Goal: Information Seeking & Learning: Understand process/instructions

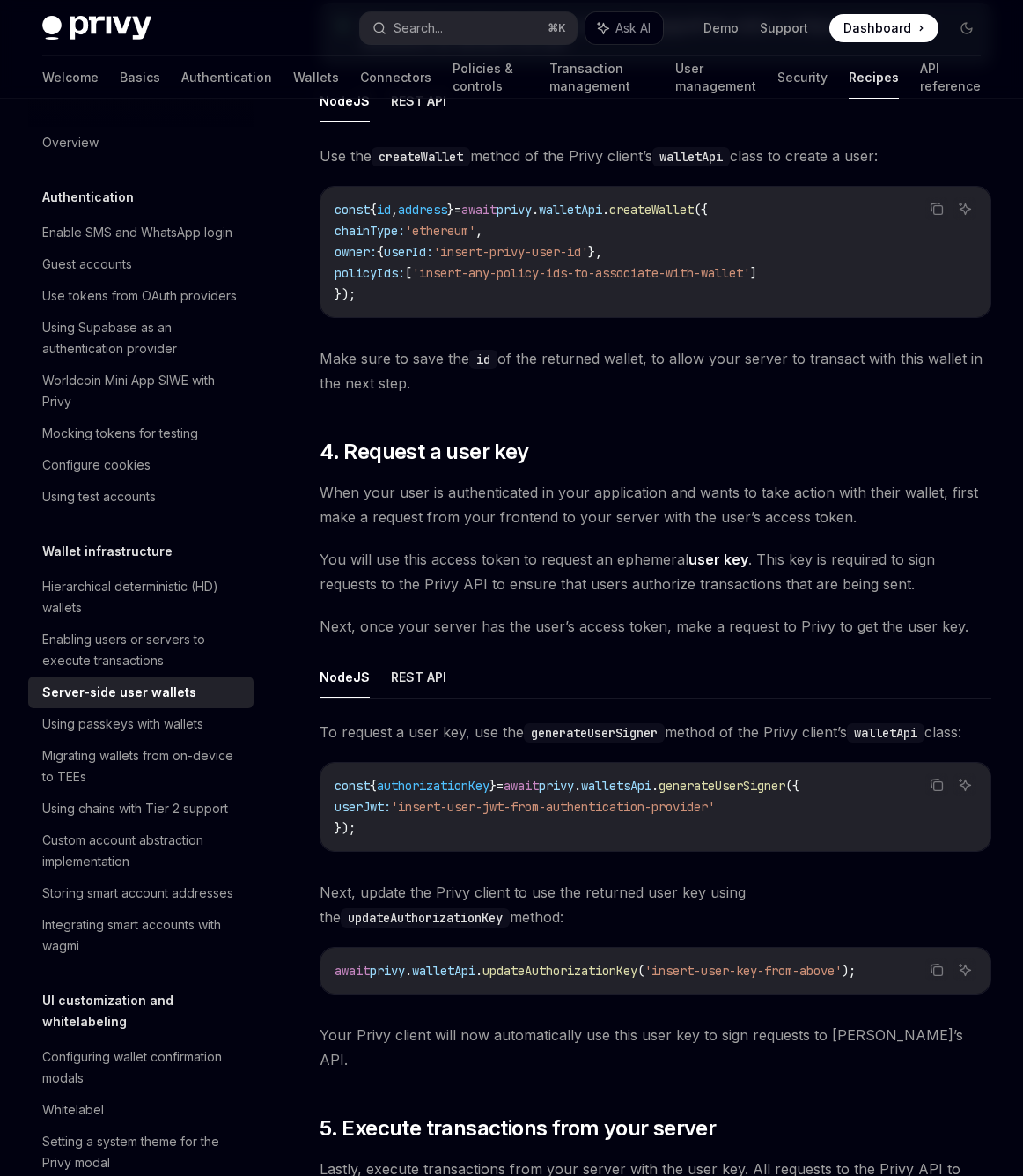
scroll to position [2266, 0]
click at [422, 676] on button "REST API" at bounding box center [418, 675] width 56 height 41
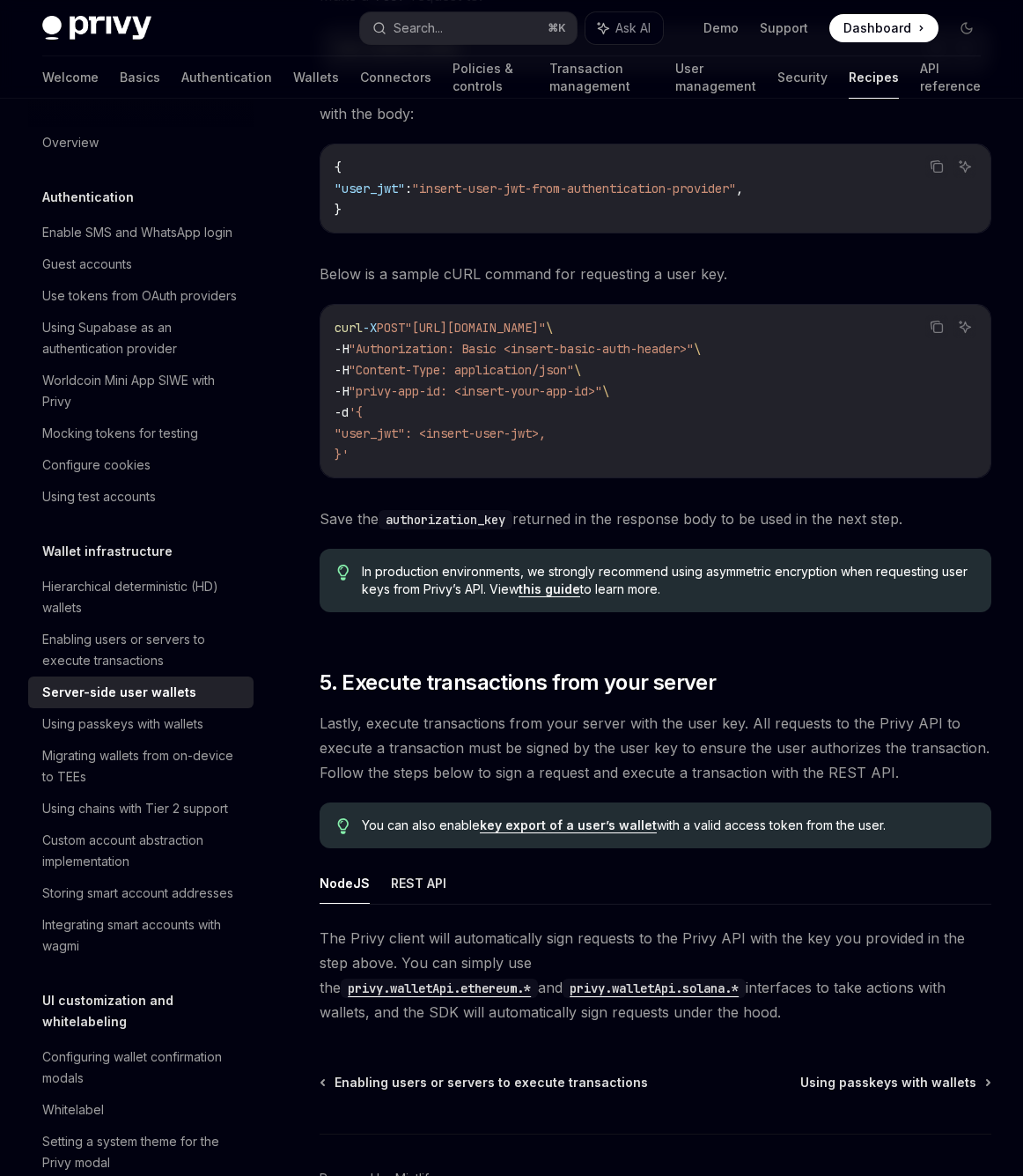
scroll to position [3088, 0]
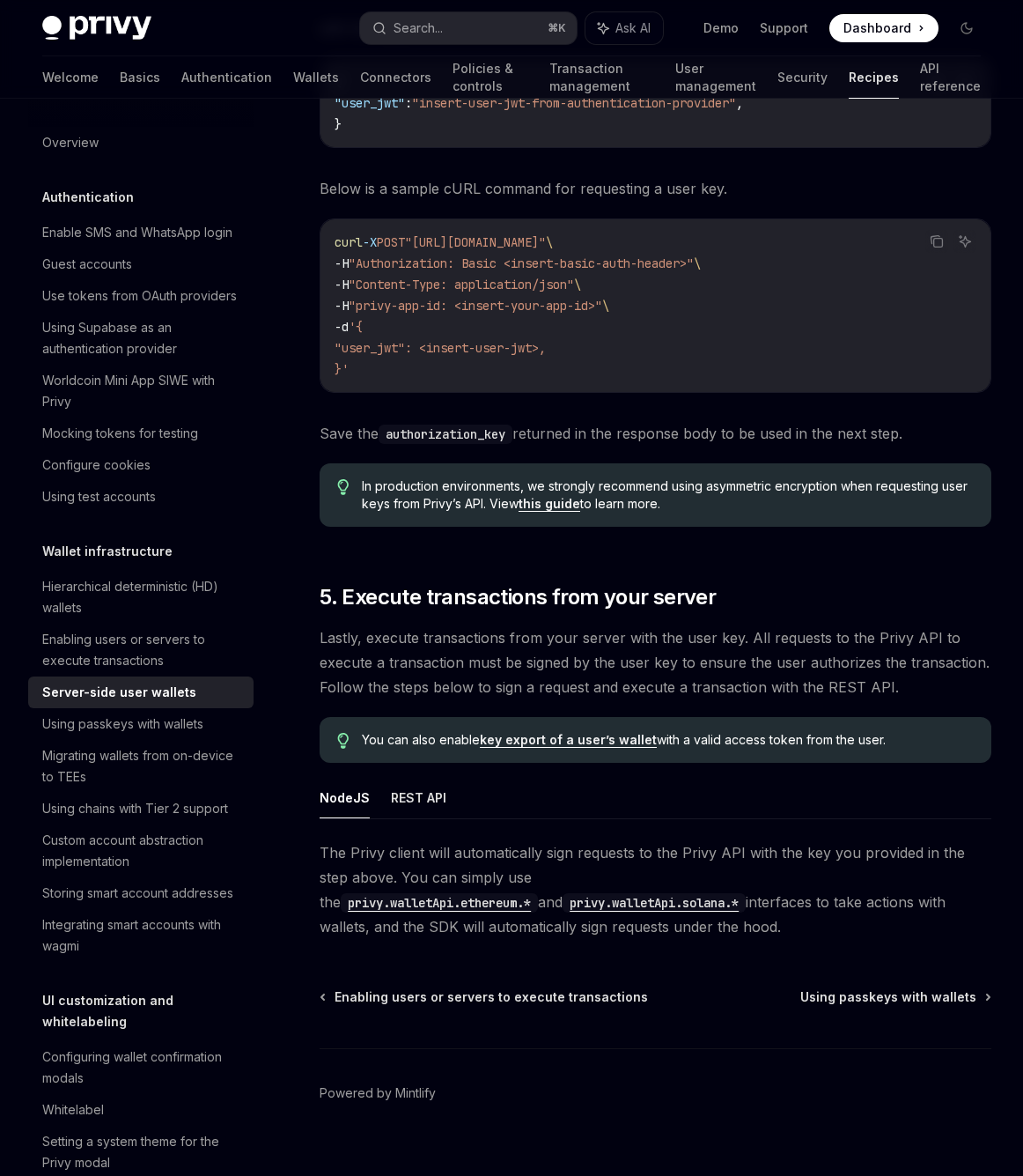
click at [608, 850] on span "The Privy client will automatically sign requests to the Privy API with the key…" at bounding box center [656, 890] width 672 height 99
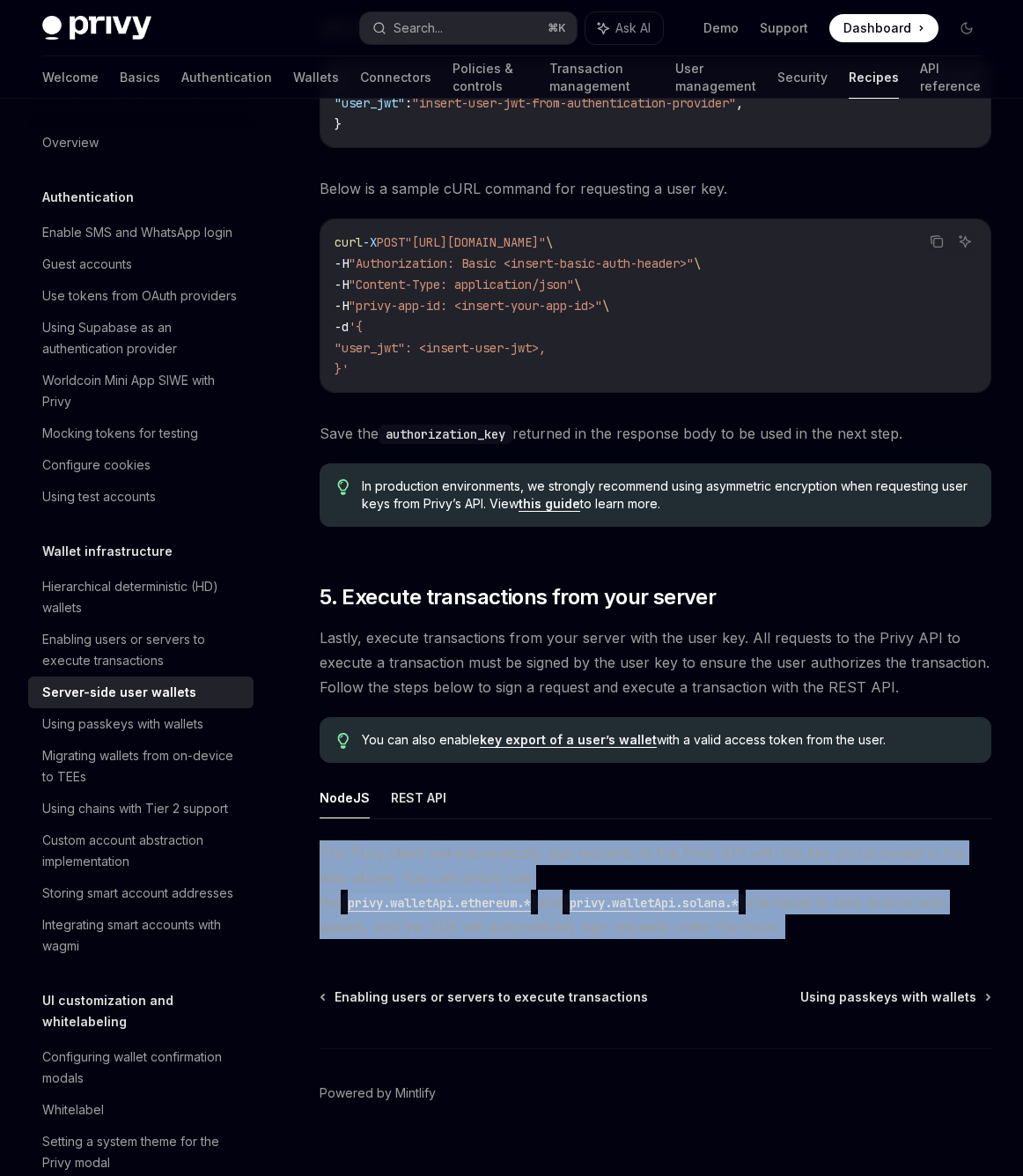
drag, startPoint x: 608, startPoint y: 850, endPoint x: 610, endPoint y: 870, distance: 20.1
click at [610, 873] on span "The Privy client will automatically sign requests to the Privy API with the key…" at bounding box center [656, 890] width 672 height 99
copy div "The Privy client will automatically sign requests to the Privy API with the key…"
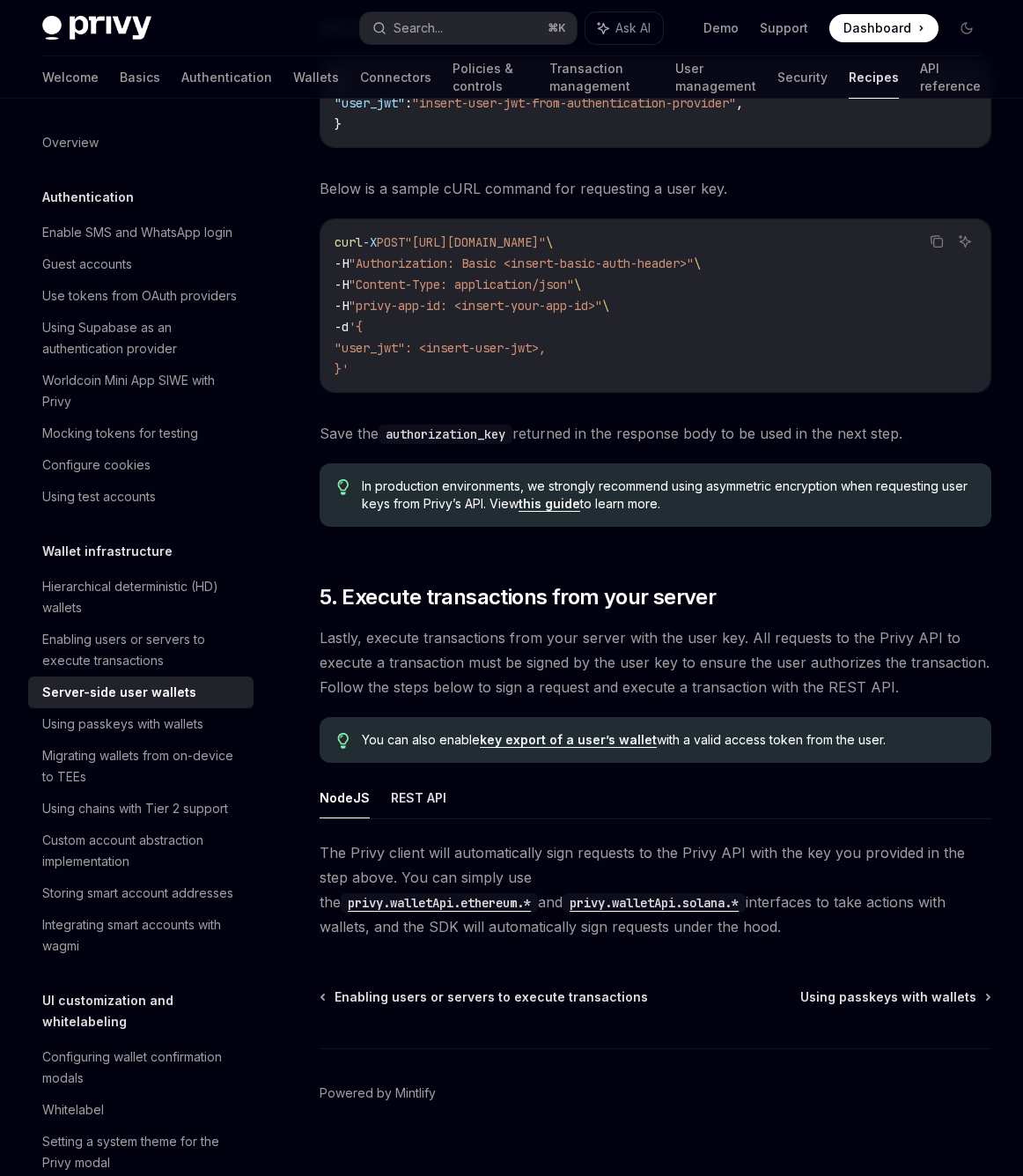
click at [508, 646] on span "Lastly, execute transactions from your server with the user key. All requests t…" at bounding box center [656, 662] width 672 height 74
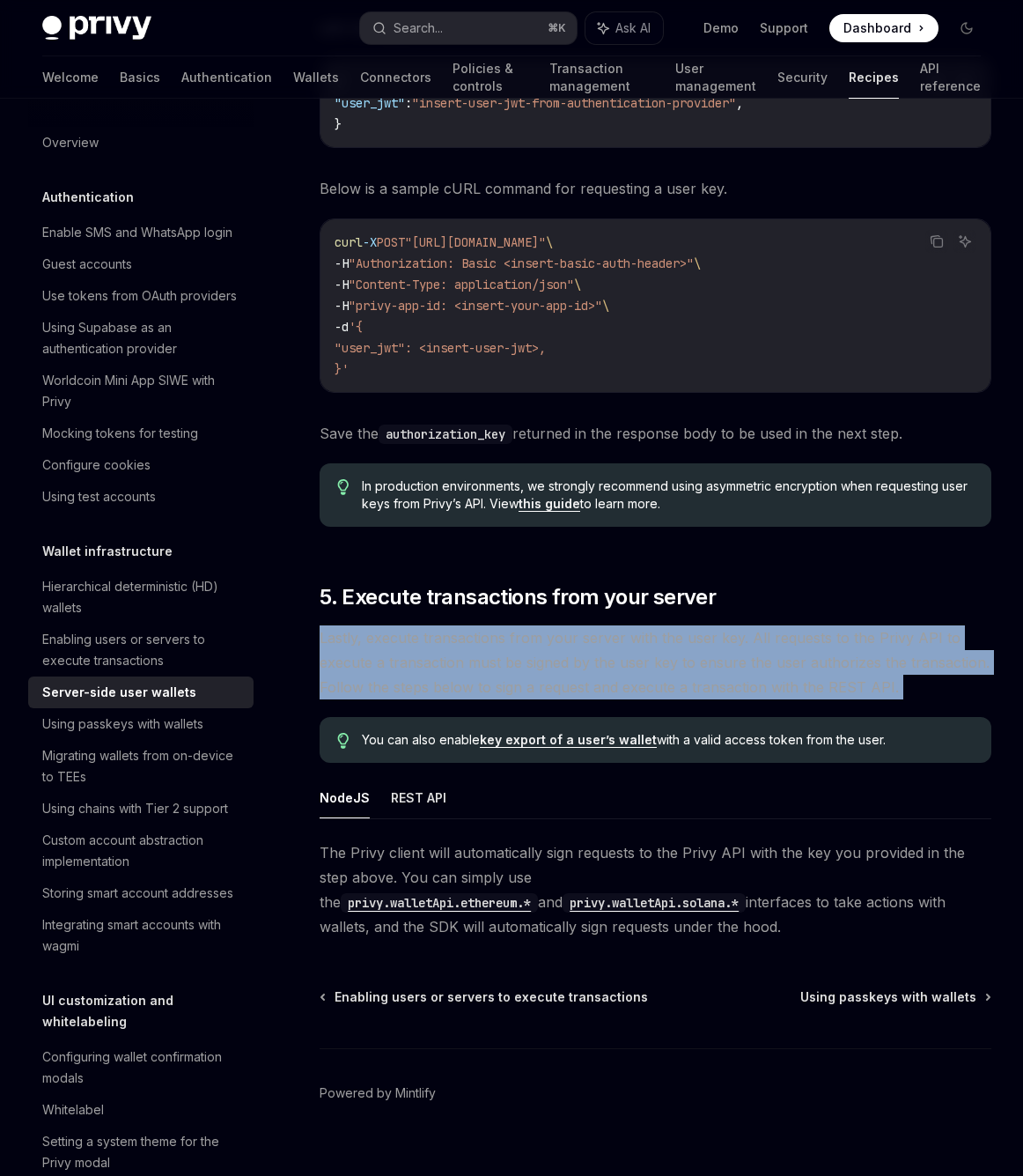
click at [508, 646] on span "Lastly, execute transactions from your server with the user key. All requests t…" at bounding box center [656, 662] width 672 height 74
copy div "Lastly, execute transactions from your server with the user key. All requests t…"
click at [144, 649] on div "Enabling users or servers to execute transactions" at bounding box center [142, 650] width 201 height 42
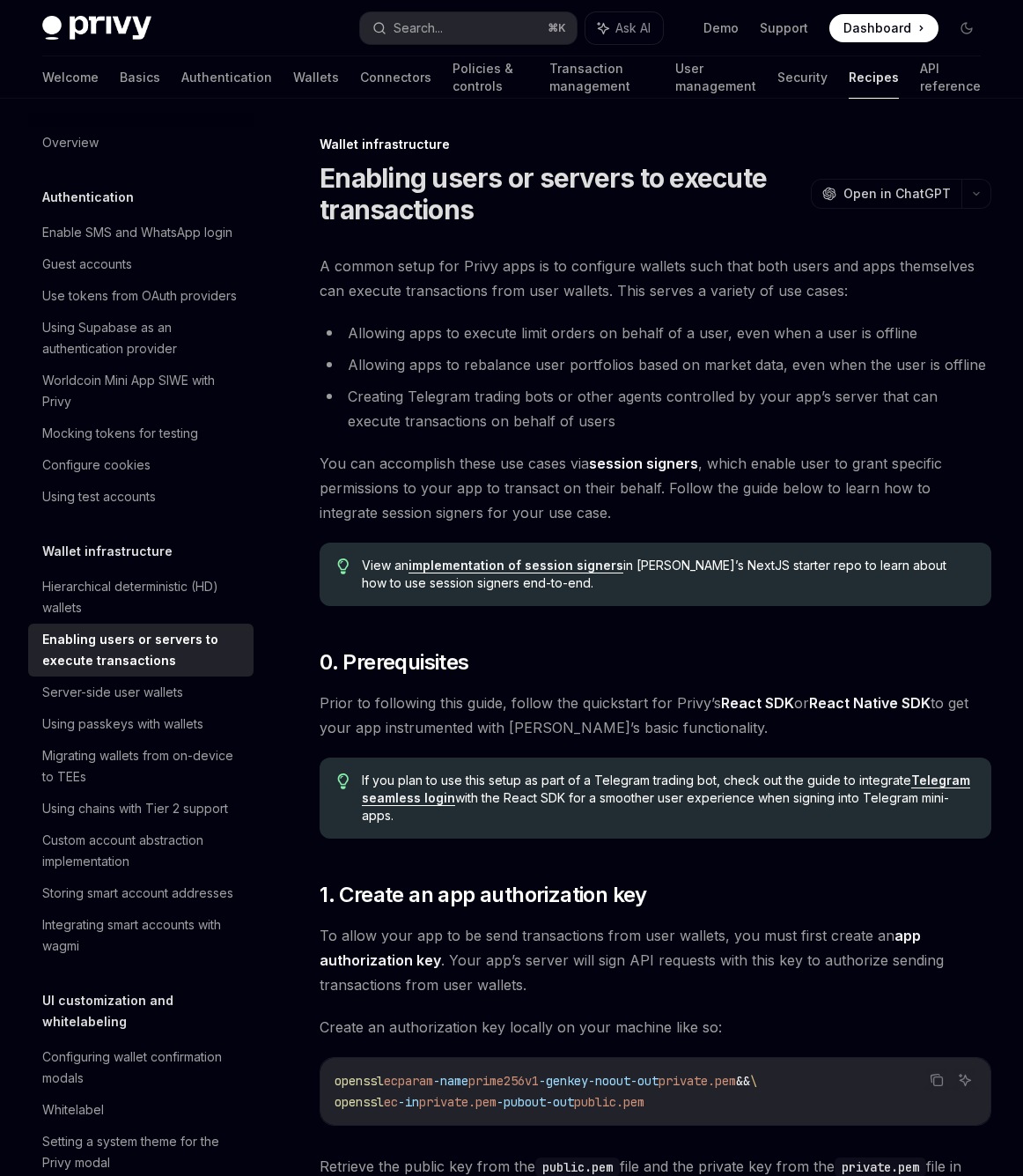
type textarea "*"
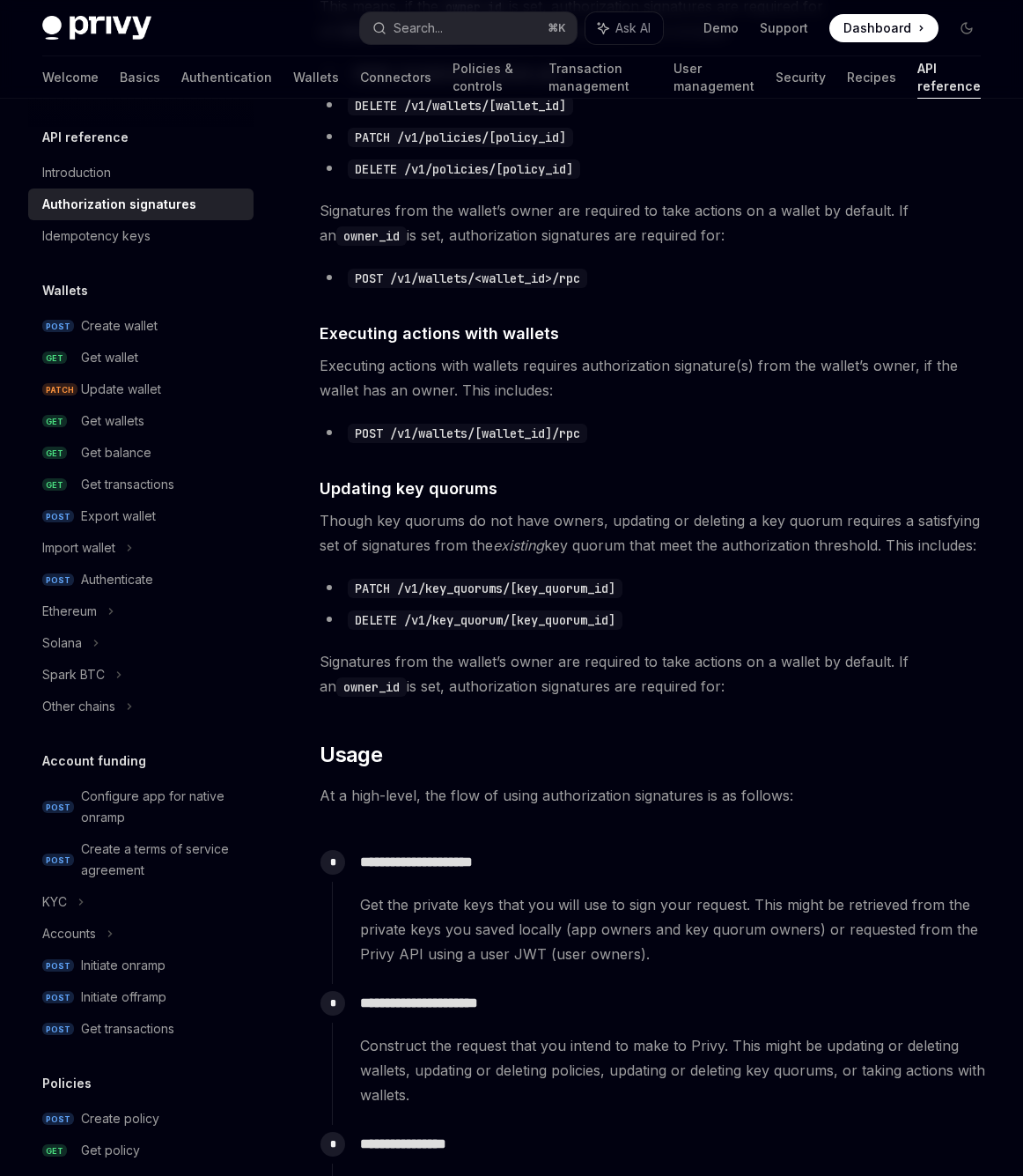
scroll to position [411, 0]
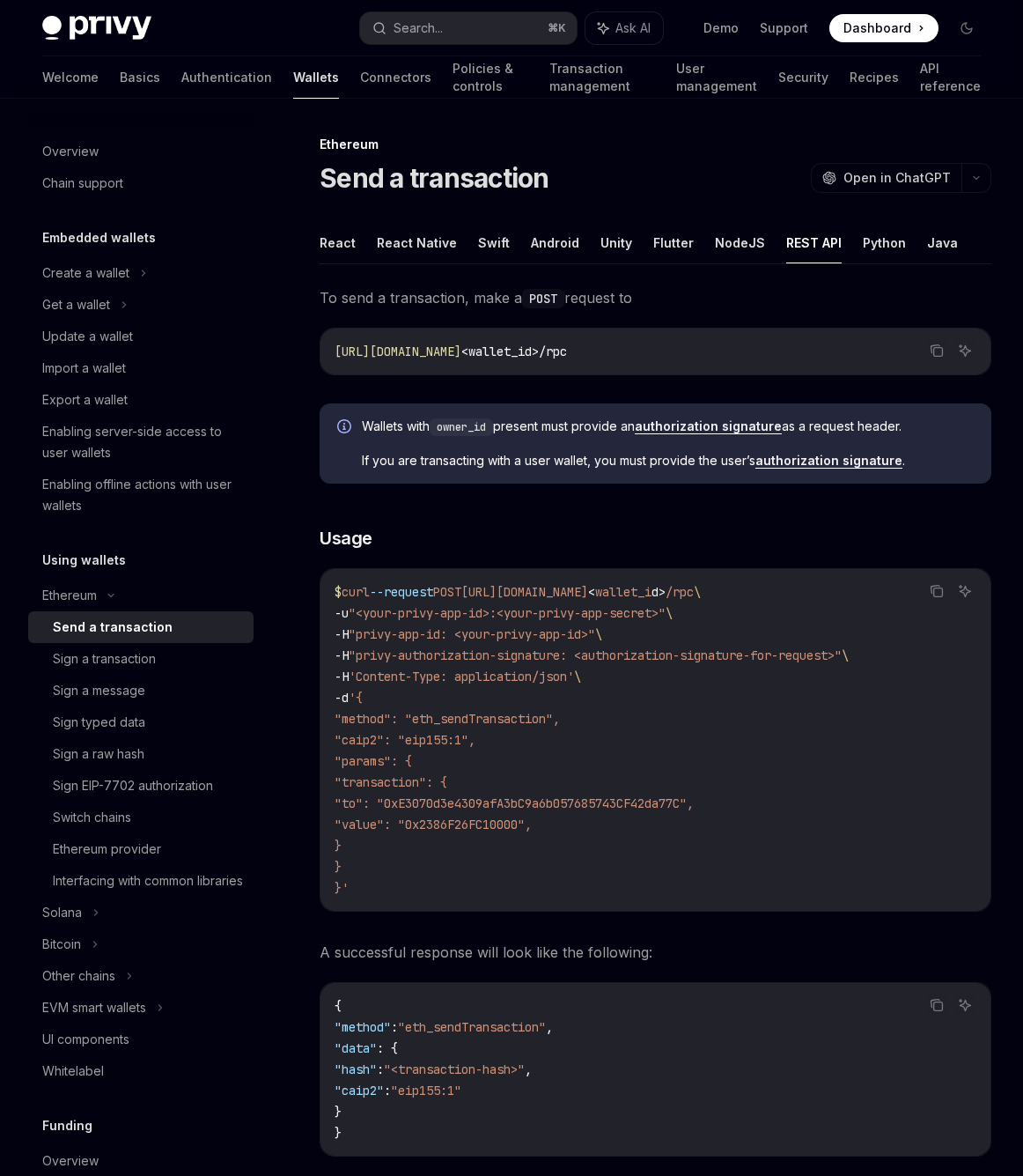
scroll to position [106, 0]
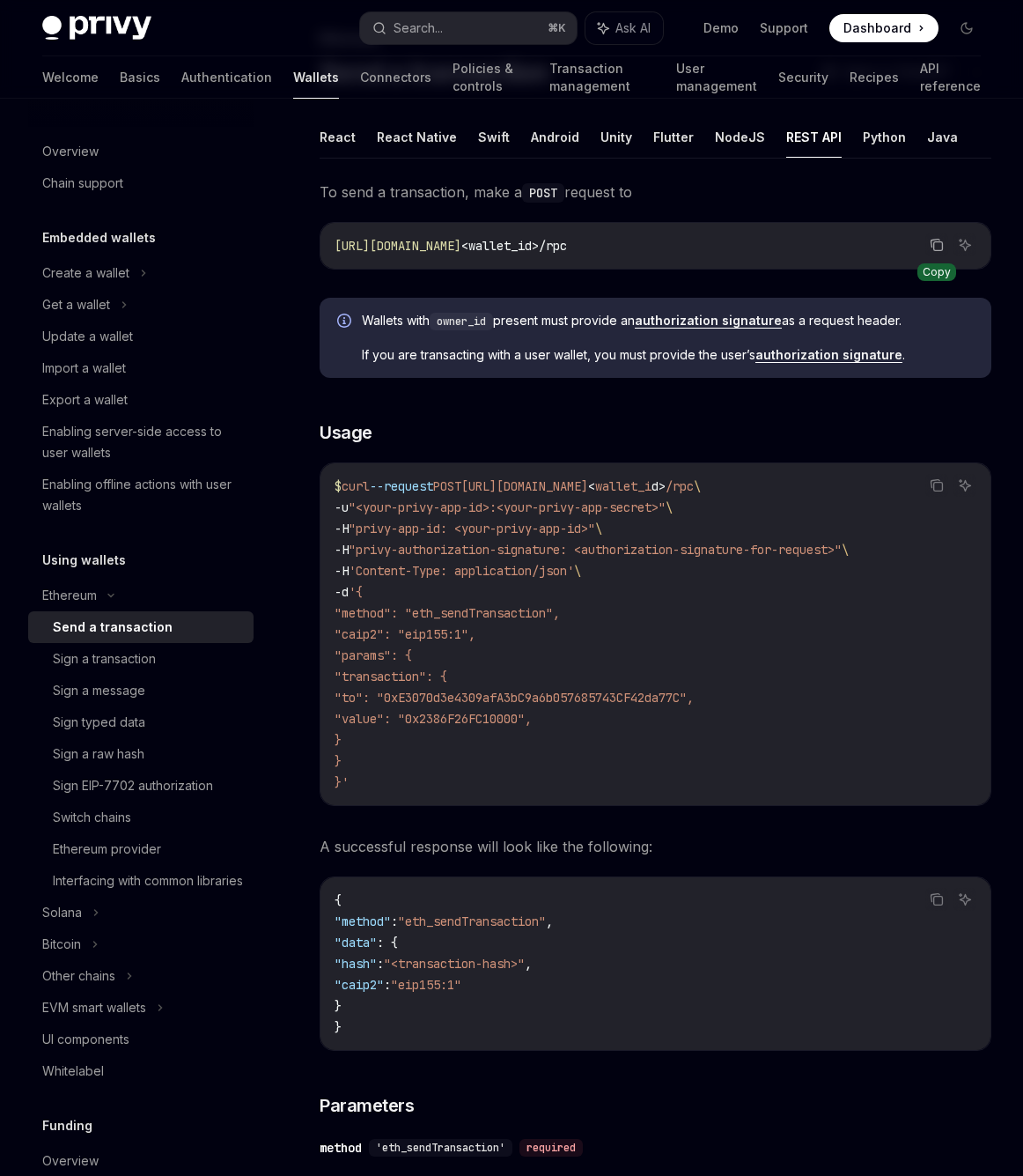
click at [938, 248] on icon "Copy the contents from the code block" at bounding box center [936, 244] width 14 height 14
